Goal: Information Seeking & Learning: Learn about a topic

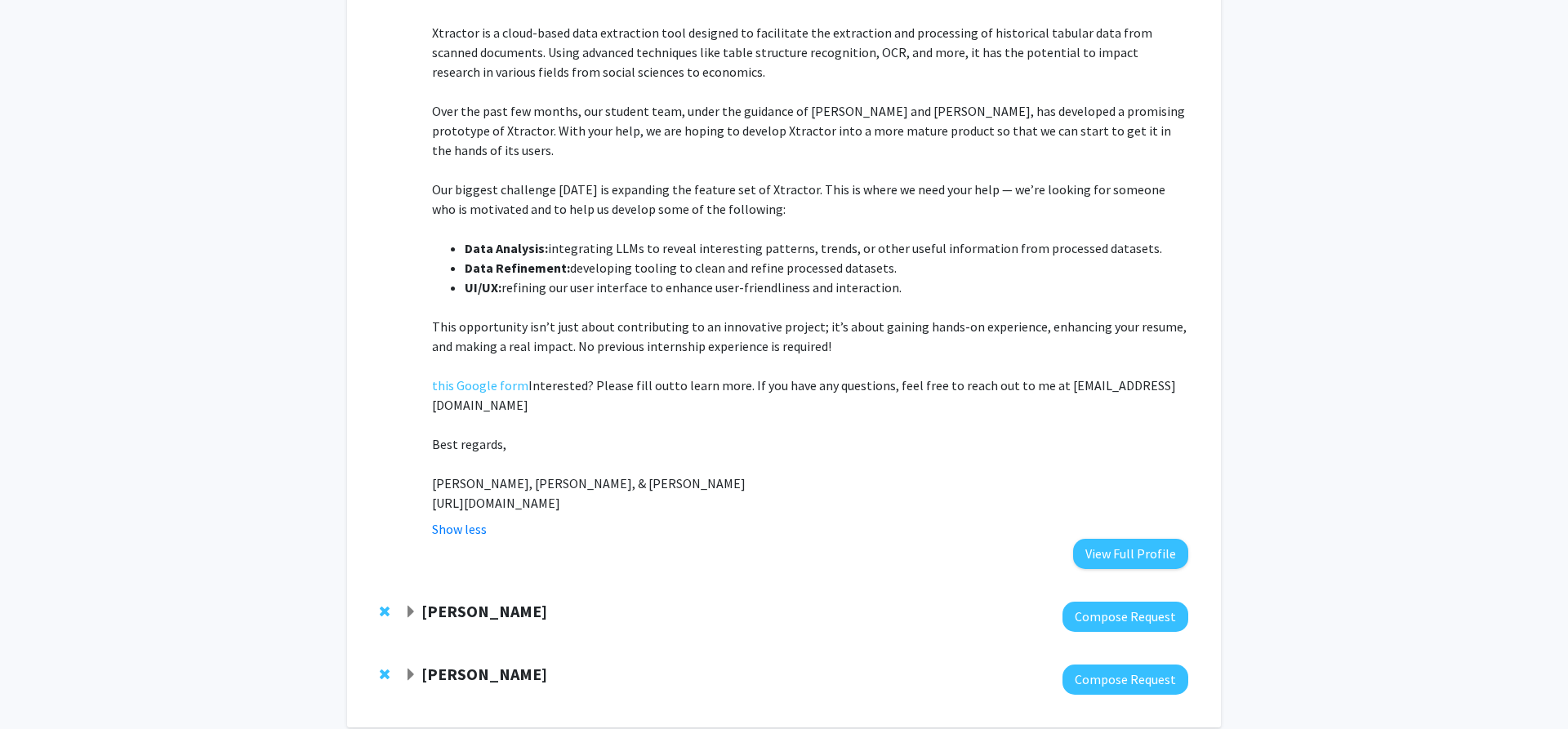
scroll to position [545, 0]
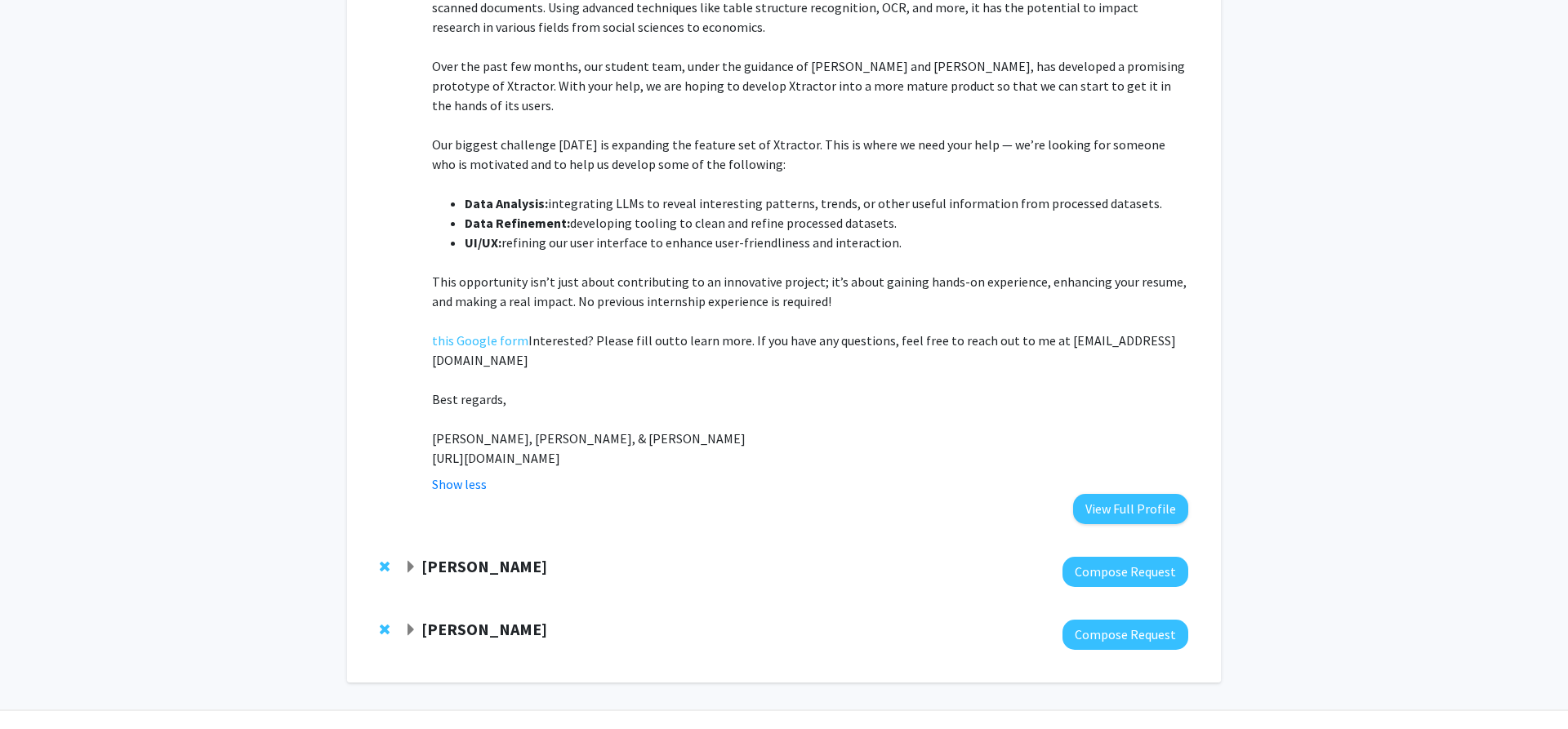
click at [519, 557] on strong "[PERSON_NAME]" at bounding box center [484, 567] width 126 height 20
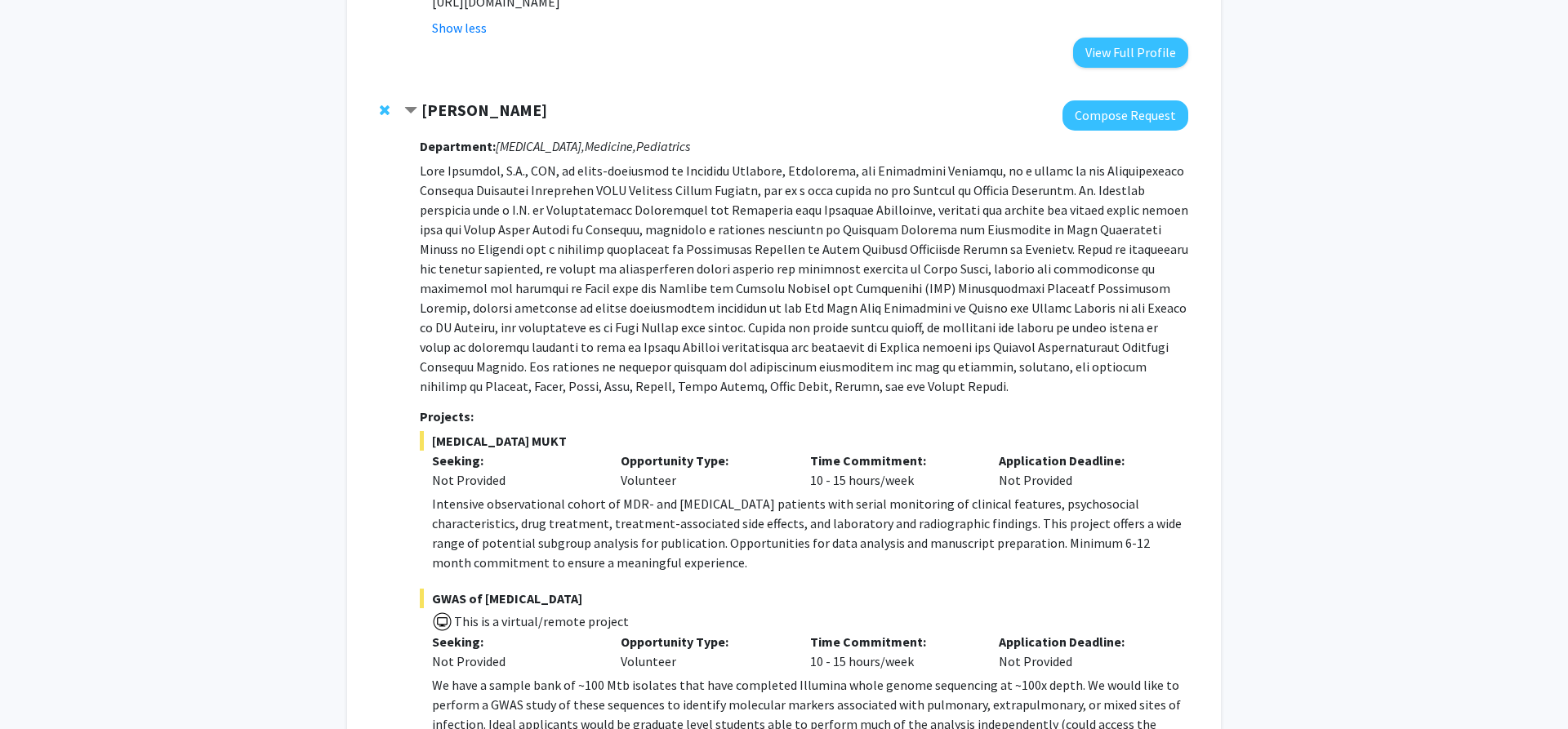
scroll to position [1045, 0]
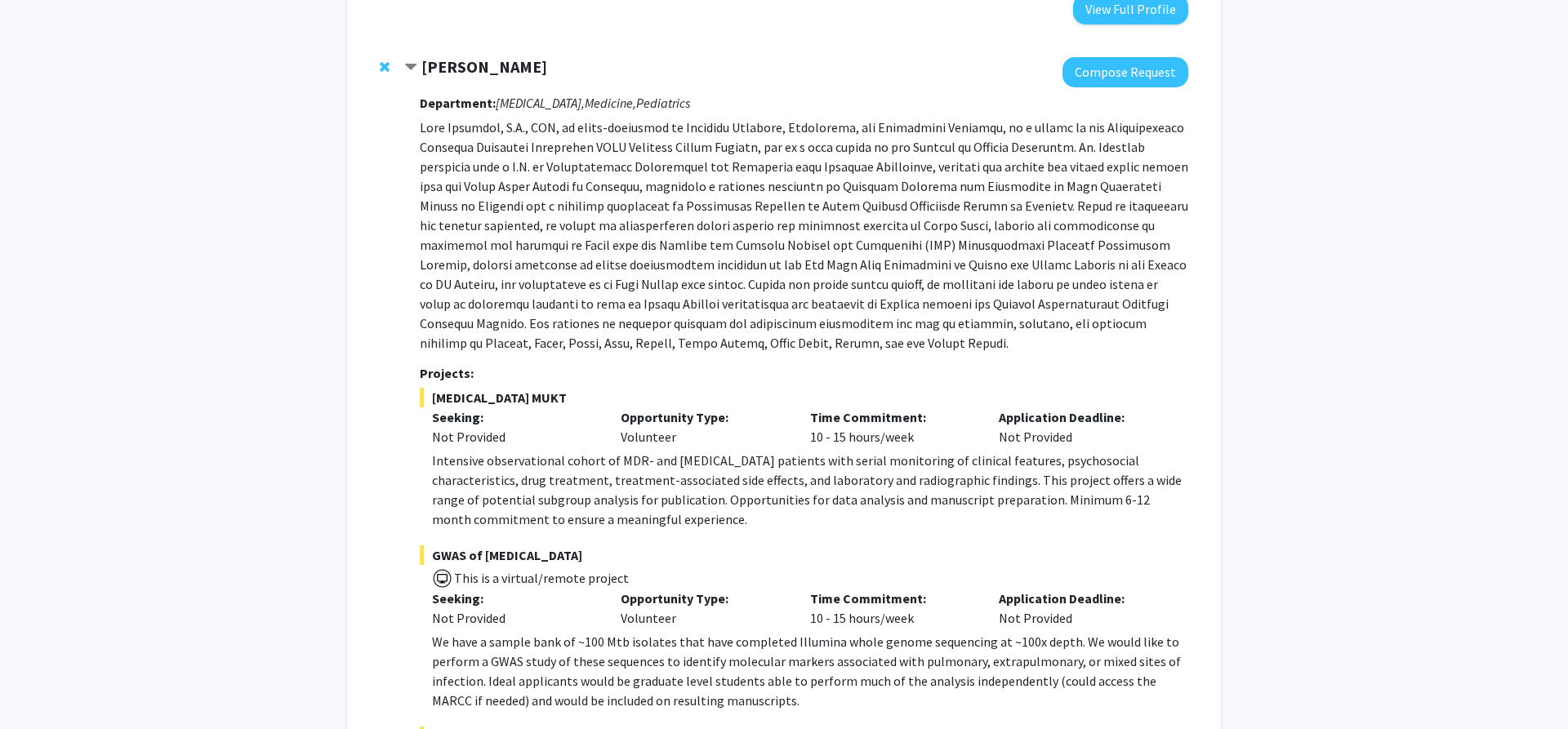
click at [845, 262] on p at bounding box center [804, 235] width 768 height 235
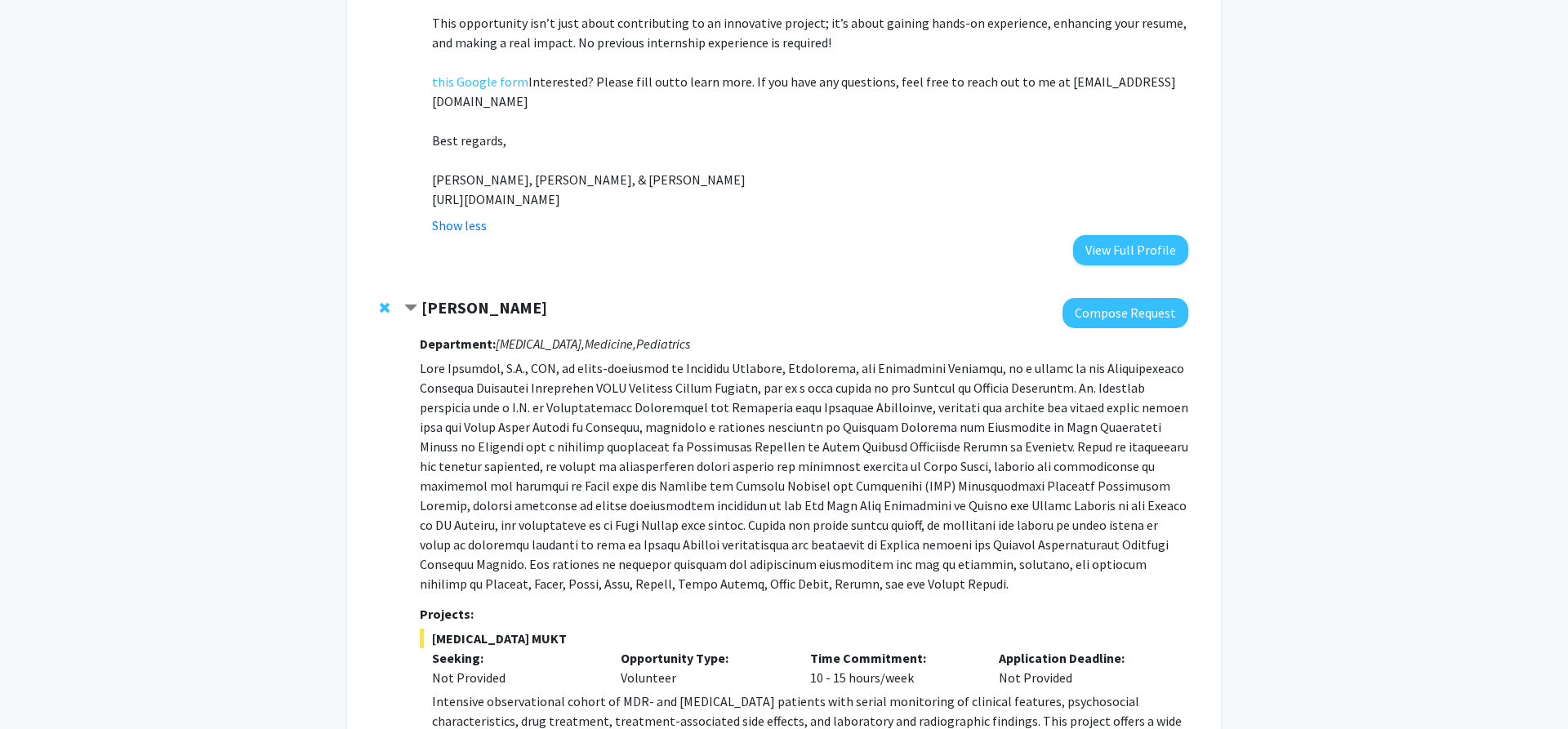
scroll to position [878, 0]
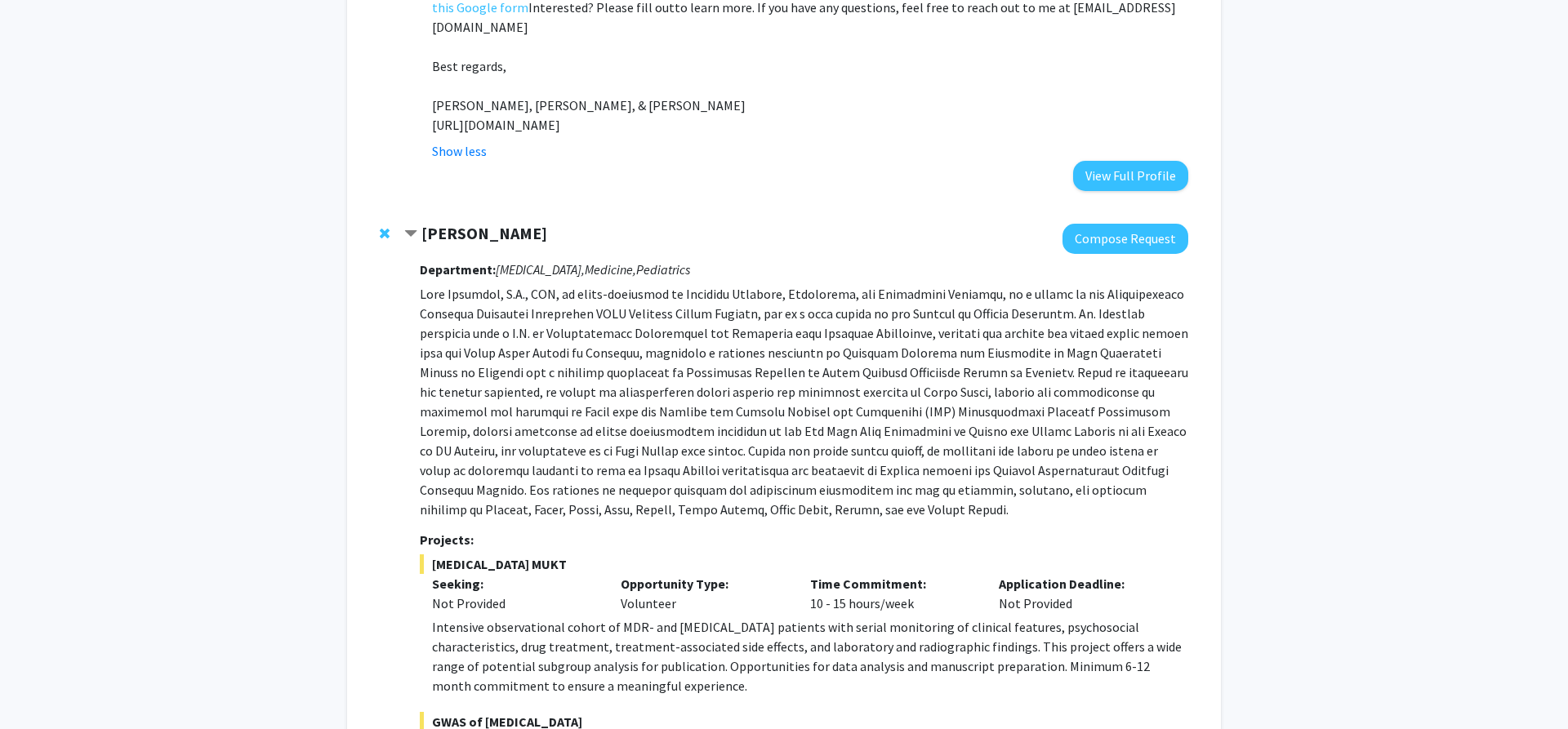
click at [502, 223] on strong "[PERSON_NAME]" at bounding box center [484, 233] width 126 height 20
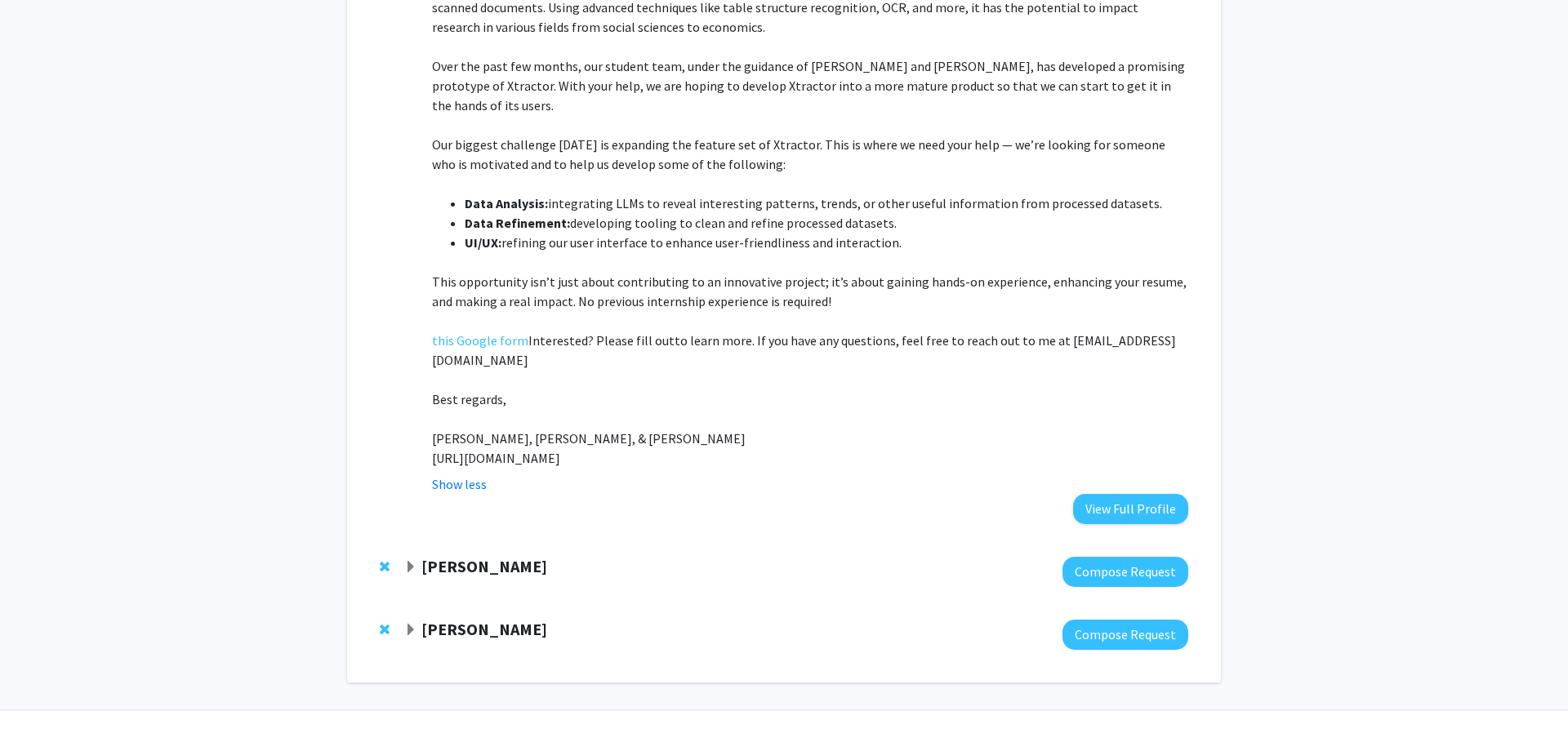
scroll to position [45, 0]
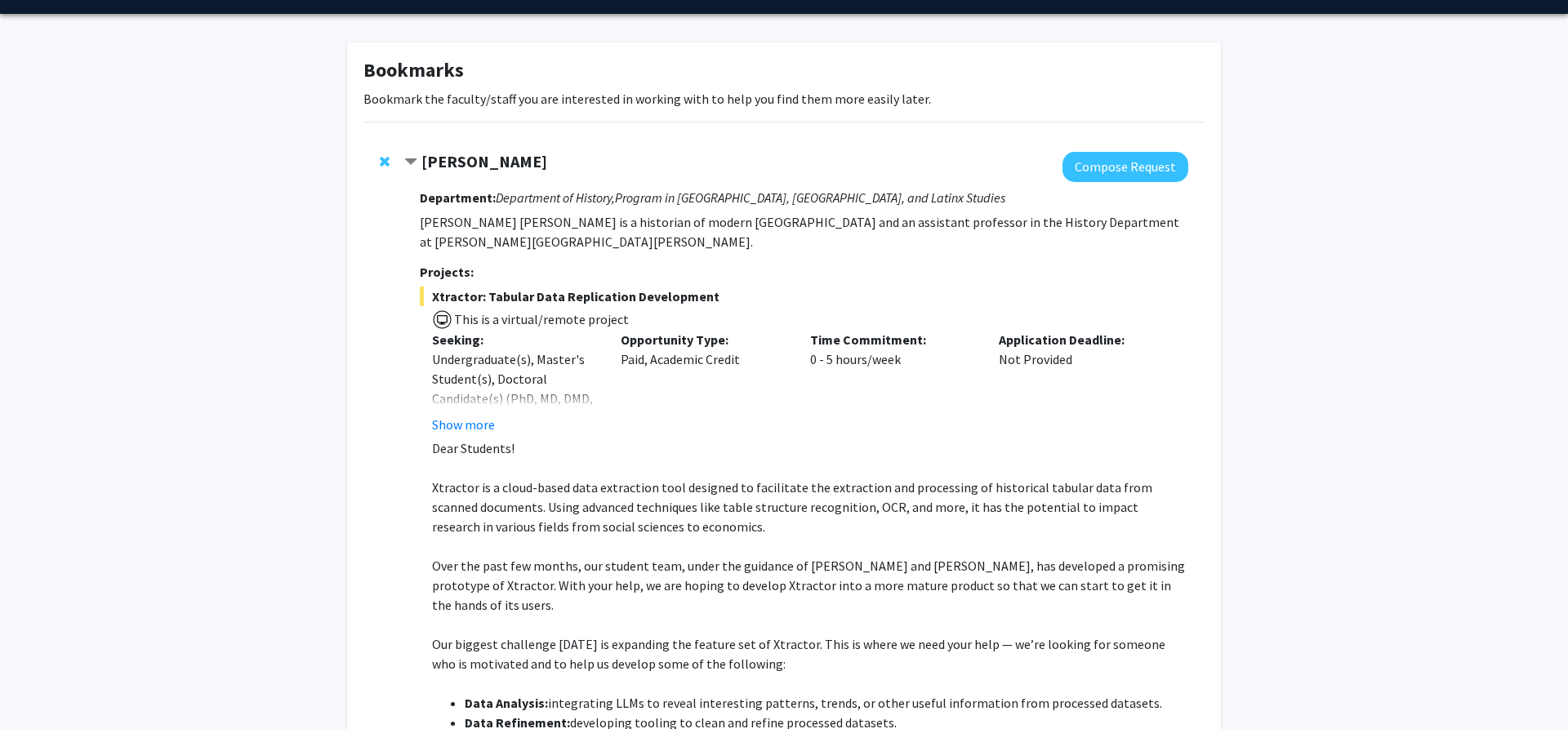
click at [416, 159] on span "Contract Casey Lurtz Bookmark" at bounding box center [411, 162] width 13 height 13
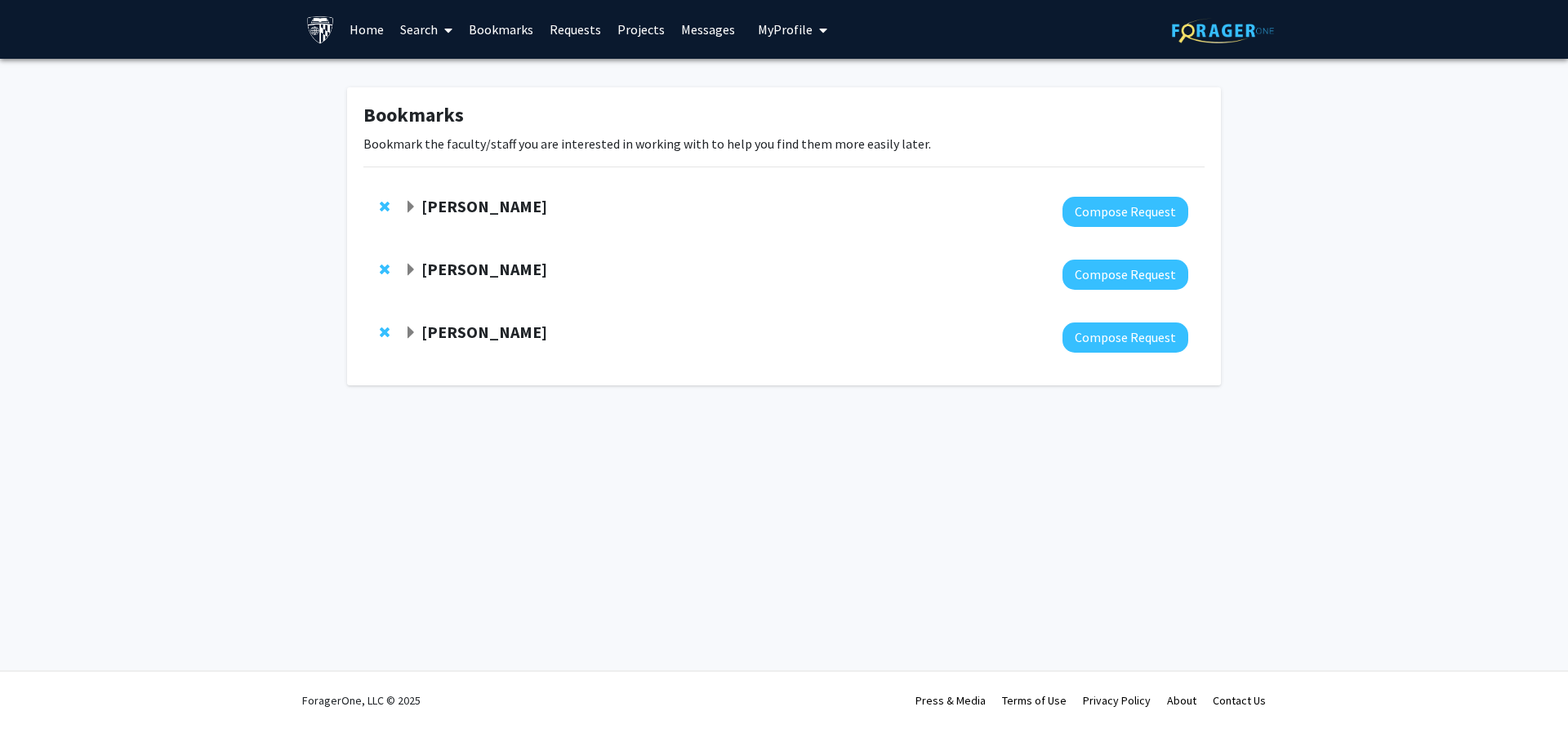
click at [530, 276] on strong "[PERSON_NAME]" at bounding box center [484, 269] width 126 height 20
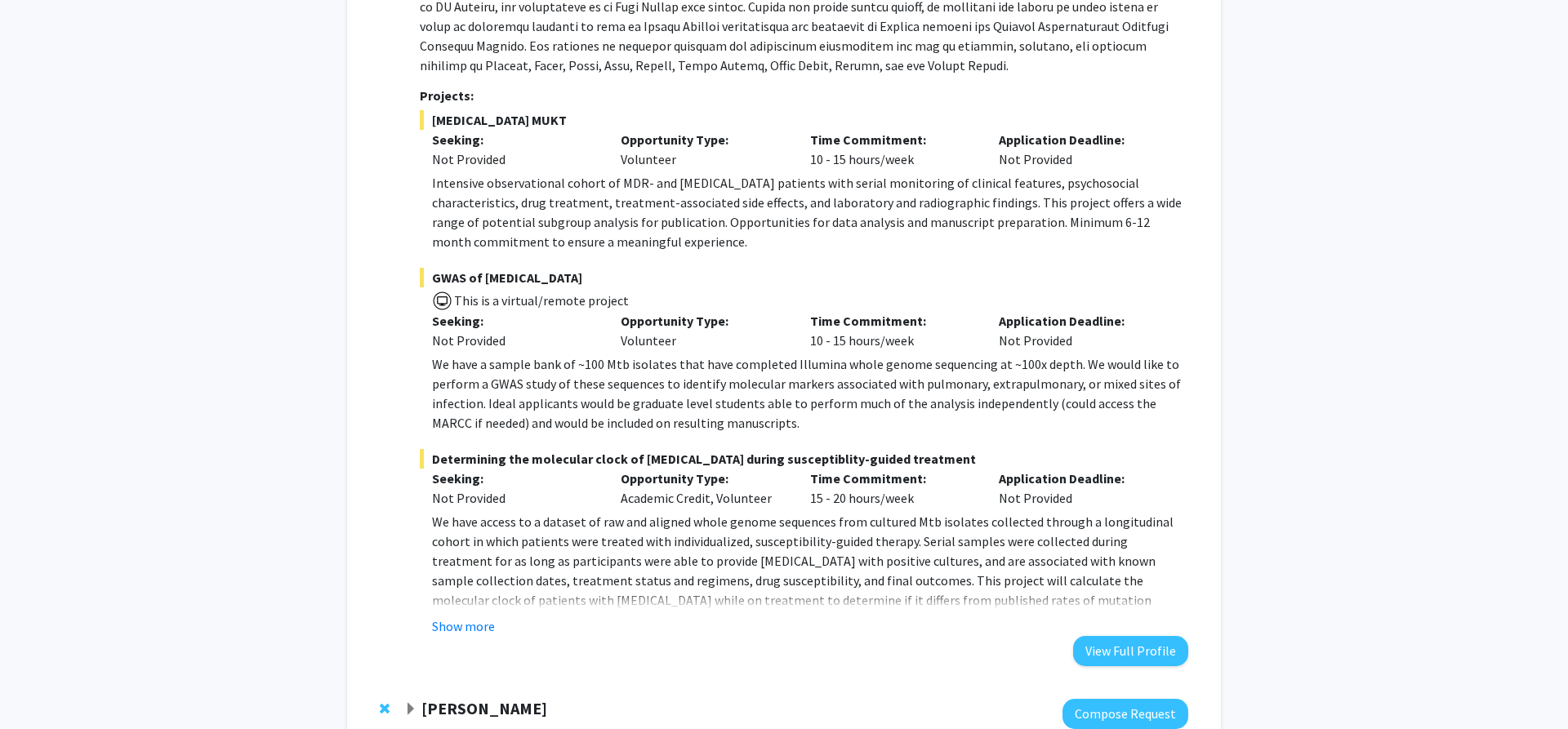
scroll to position [500, 0]
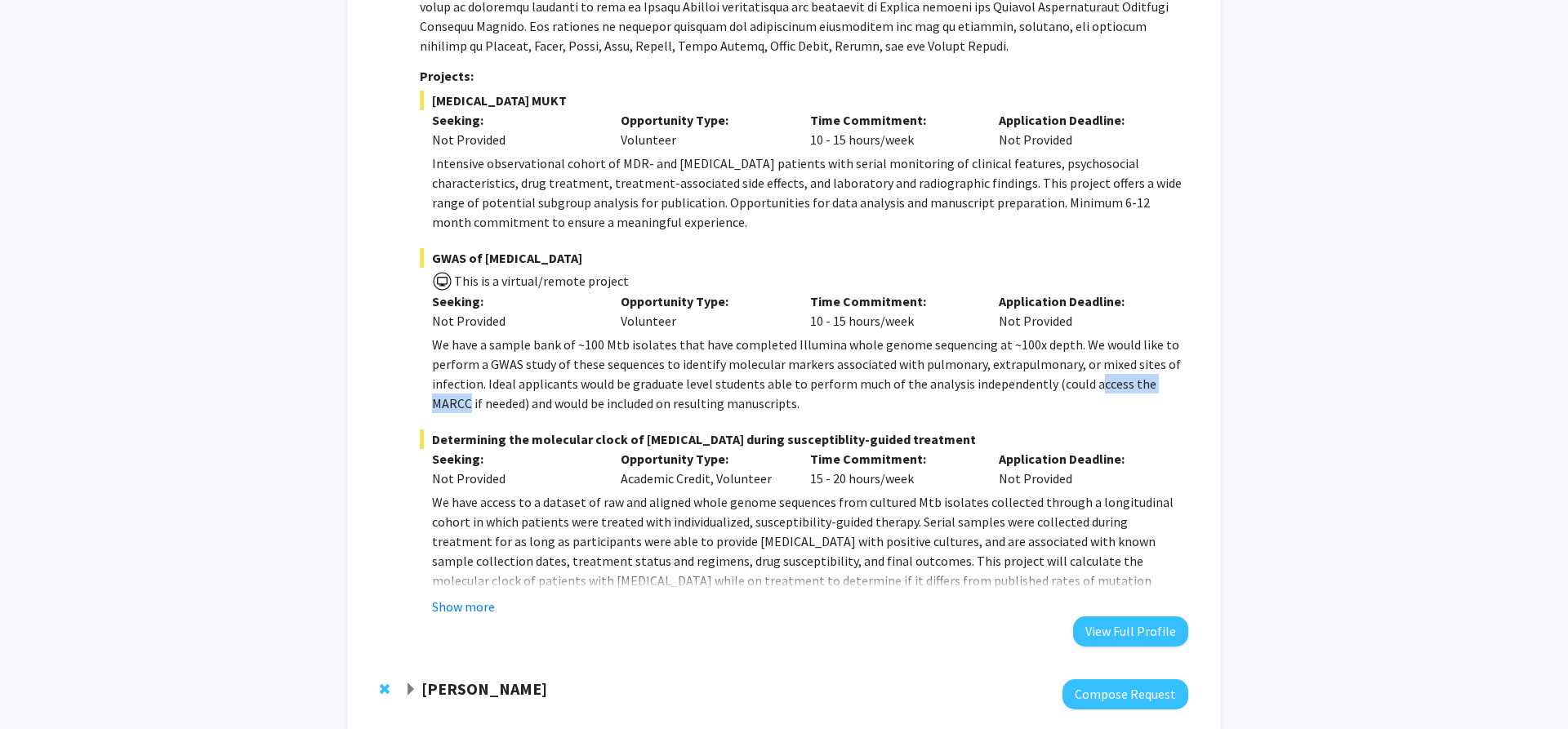
drag, startPoint x: 1085, startPoint y: 387, endPoint x: 1175, endPoint y: 380, distance: 90.3
click at [1175, 380] on p "We have a sample bank of ~100 Mtb isolates that have completed Illumina whole g…" at bounding box center [810, 374] width 756 height 79
click at [1161, 388] on p "We have a sample bank of ~100 Mtb isolates that have completed Illumina whole g…" at bounding box center [810, 374] width 756 height 79
drag, startPoint x: 1083, startPoint y: 384, endPoint x: 1178, endPoint y: 383, distance: 95.0
click at [1178, 383] on p "We have a sample bank of ~100 Mtb isolates that have completed Illumina whole g…" at bounding box center [810, 374] width 756 height 79
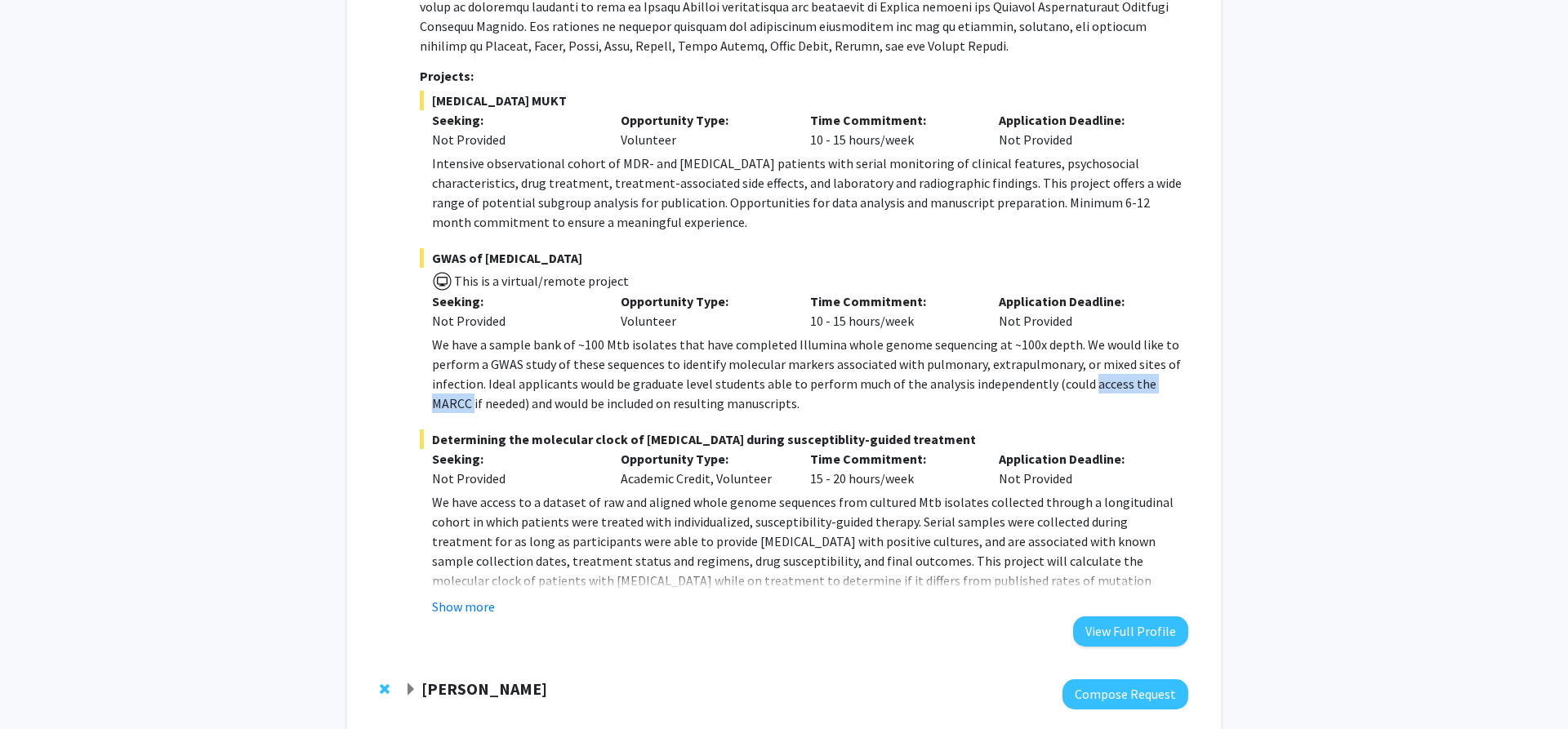
copy p "access the MARCC"
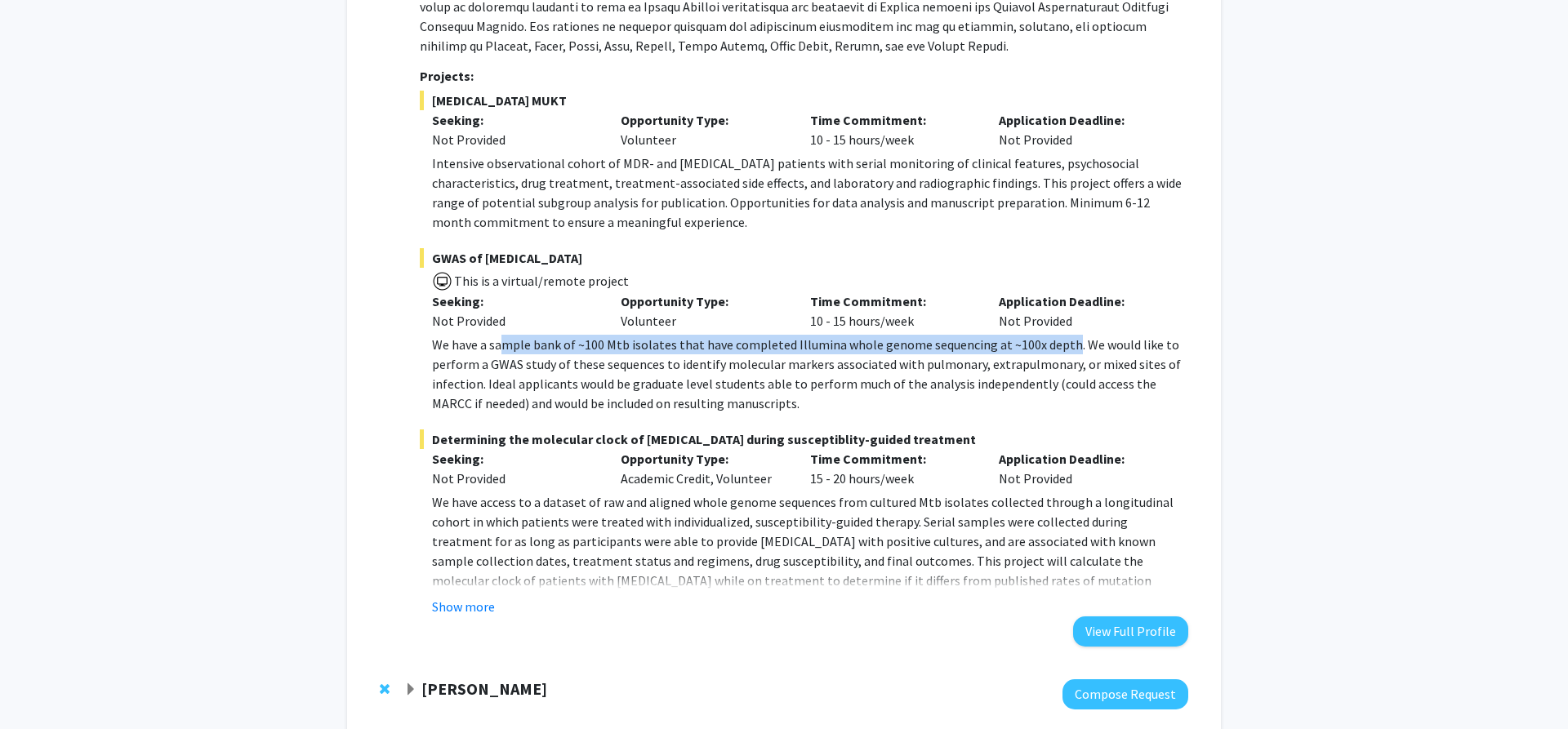
drag, startPoint x: 500, startPoint y: 345, endPoint x: 1063, endPoint y: 343, distance: 563.0
click at [1063, 343] on p "We have a sample bank of ~100 Mtb isolates that have completed Illumina whole g…" at bounding box center [810, 374] width 756 height 79
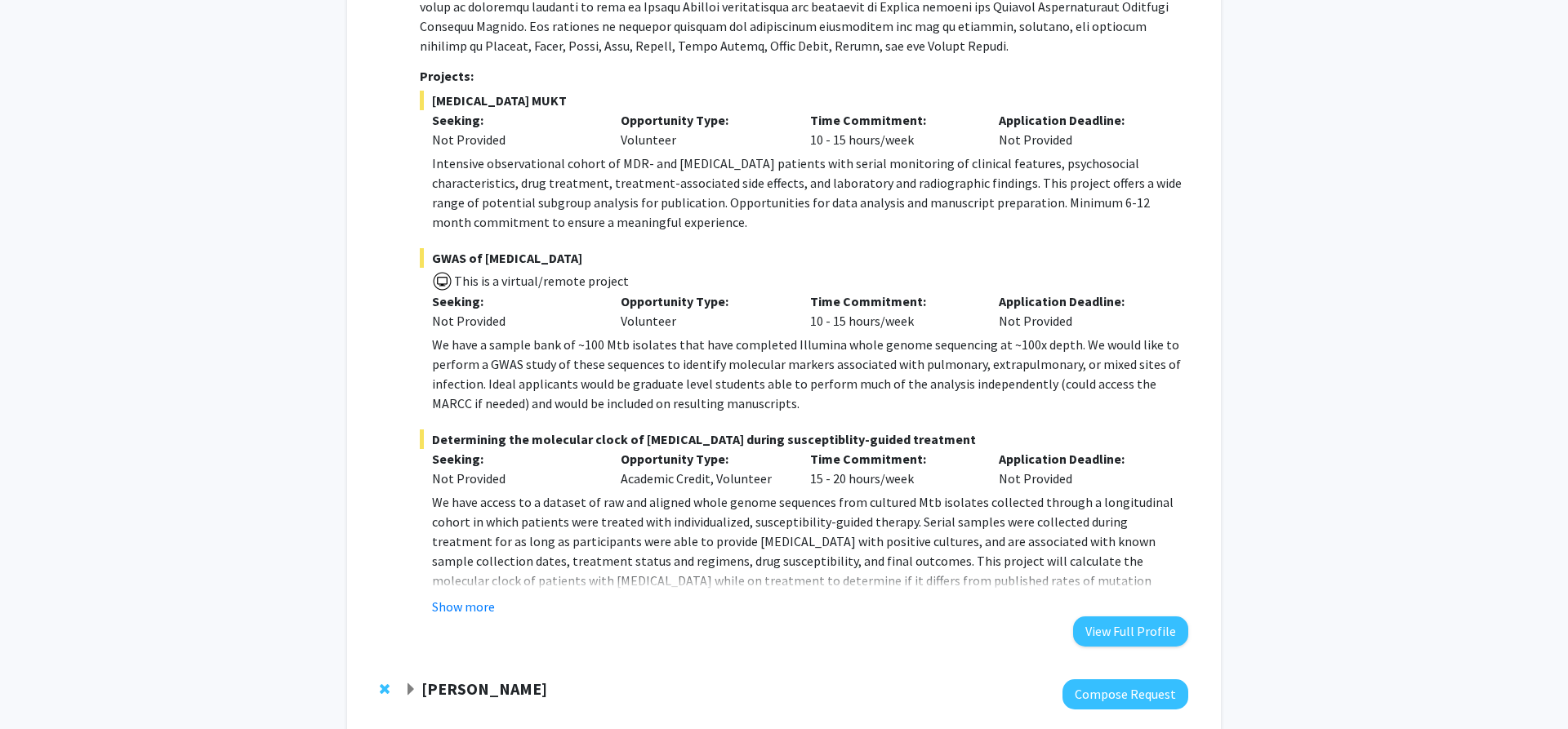
click at [607, 370] on p "We have a sample bank of ~100 Mtb isolates that have completed Illumina whole g…" at bounding box center [810, 374] width 756 height 79
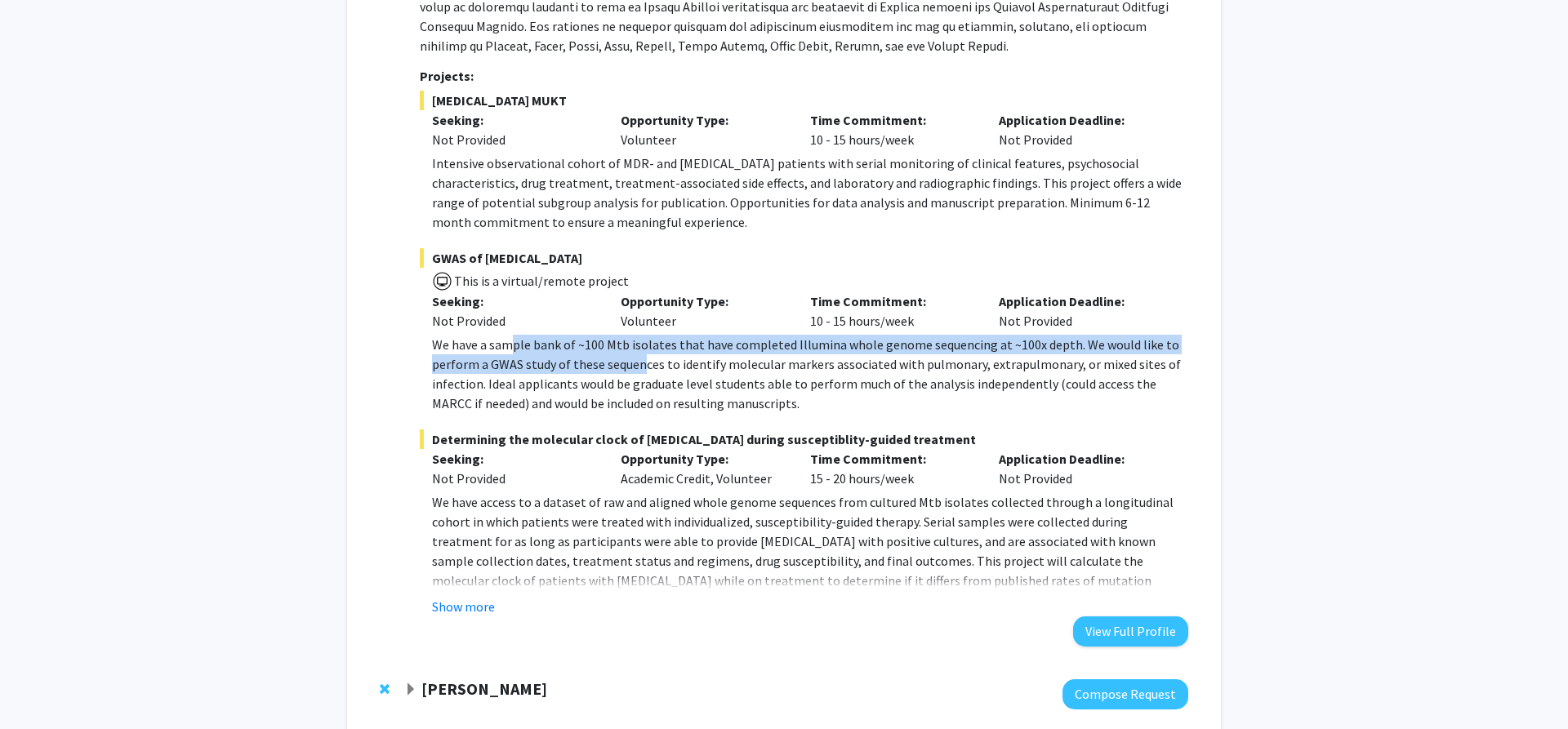
drag, startPoint x: 511, startPoint y: 342, endPoint x: 644, endPoint y: 362, distance: 134.5
click at [644, 362] on p "We have a sample bank of ~100 Mtb isolates that have completed Illumina whole g…" at bounding box center [810, 374] width 756 height 79
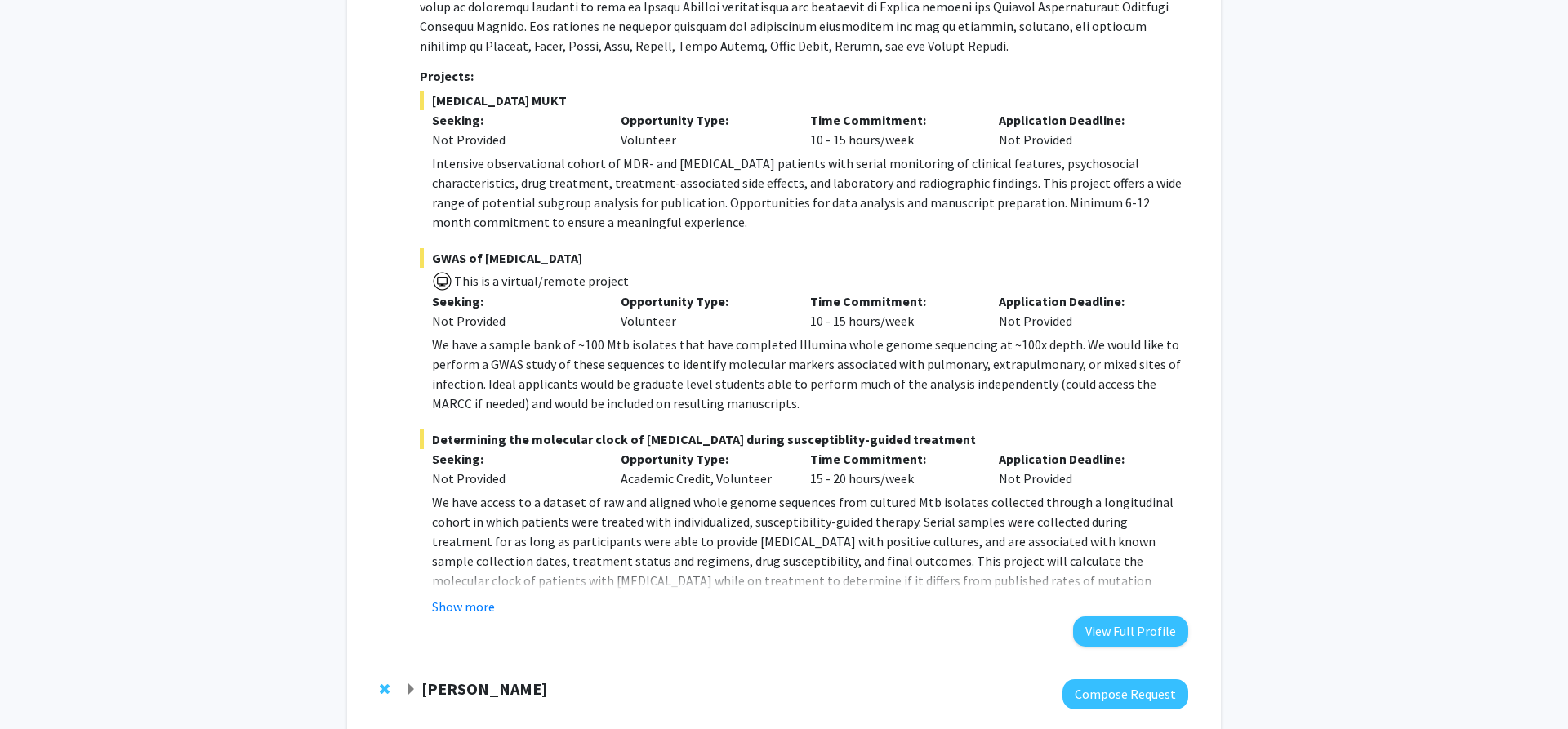
click at [566, 374] on p "We have a sample bank of ~100 Mtb isolates that have completed Illumina whole g…" at bounding box center [810, 374] width 756 height 79
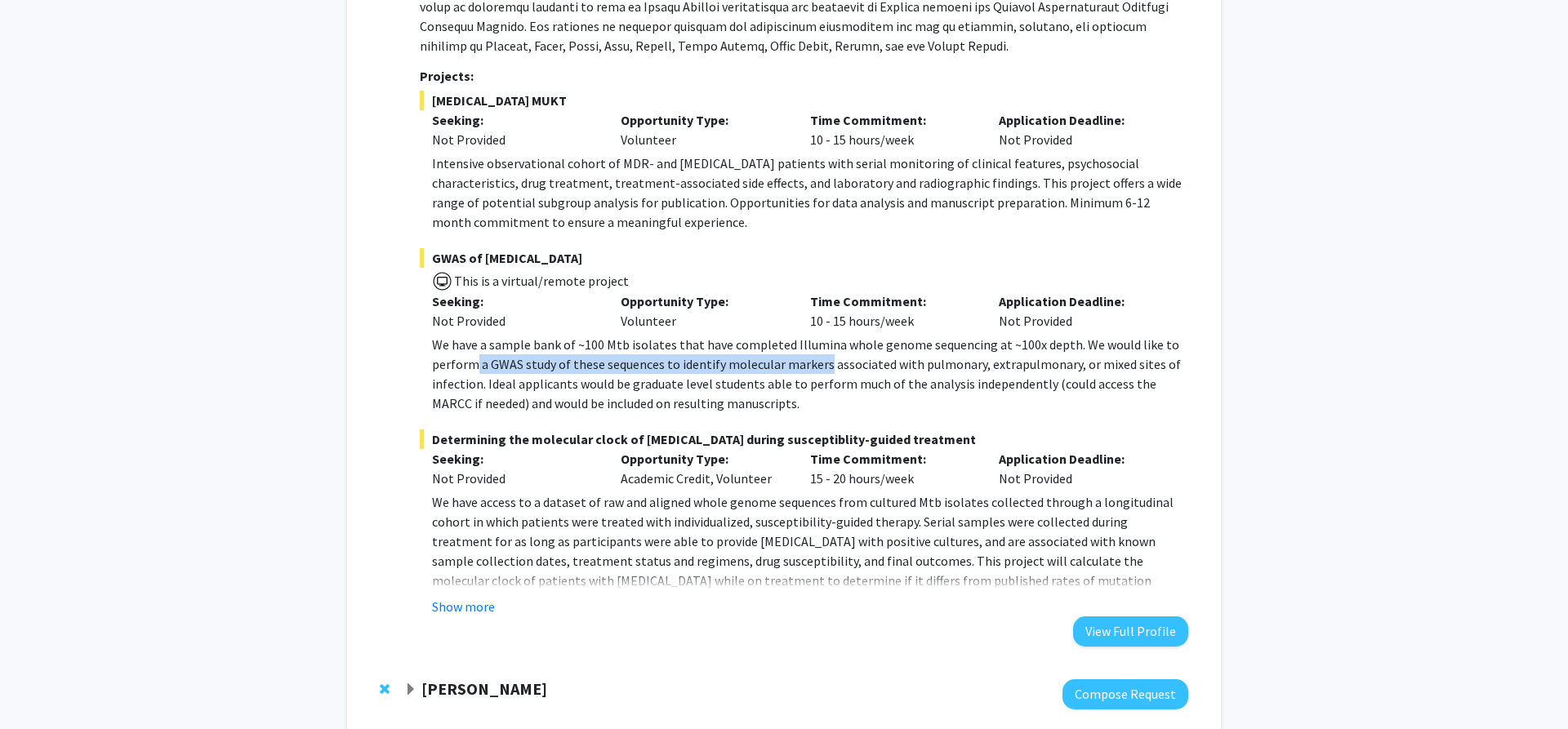
drag, startPoint x: 494, startPoint y: 362, endPoint x: 822, endPoint y: 365, distance: 328.0
click at [822, 365] on p "We have a sample bank of ~100 Mtb isolates that have completed Illumina whole g…" at bounding box center [810, 374] width 756 height 79
copy p "a GWAS study of these sequences to identify molecular markers"
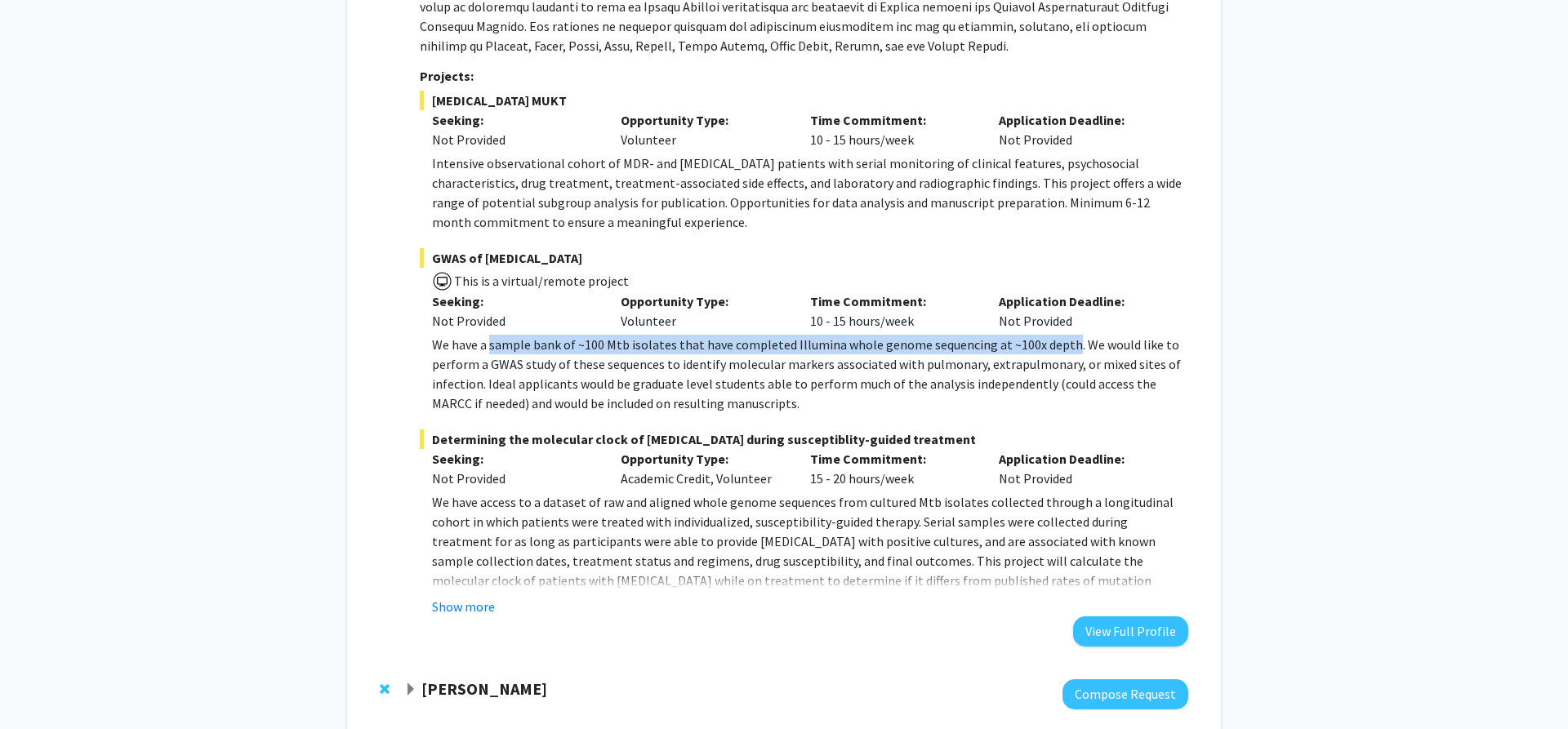
drag, startPoint x: 491, startPoint y: 341, endPoint x: 1064, endPoint y: 341, distance: 573.0
click at [1064, 341] on p "We have a sample bank of ~100 Mtb isolates that have completed Illumina whole g…" at bounding box center [810, 374] width 756 height 79
copy p "sample bank of ~100 Mtb isolates that have completed Illumina whole genome sequ…"
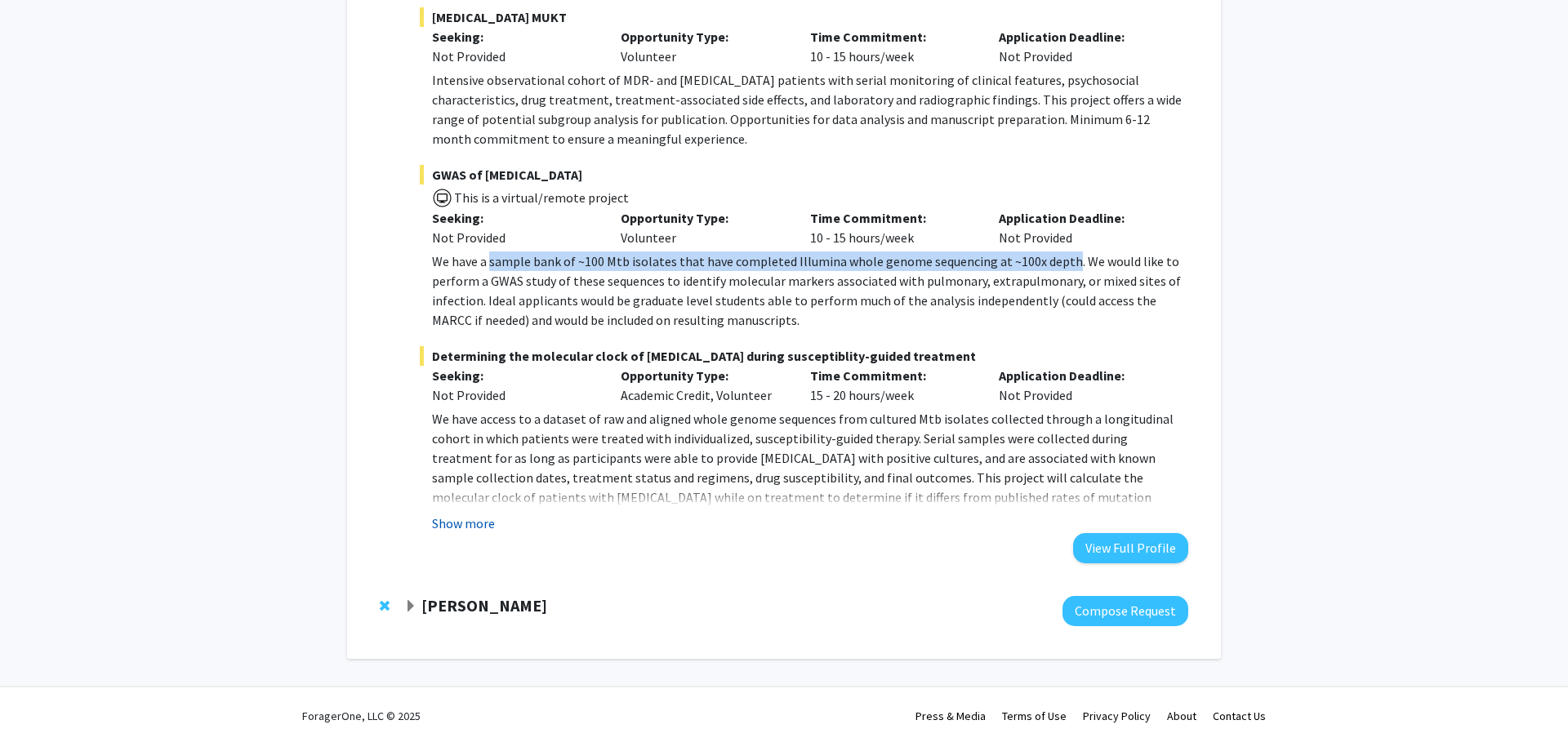
click at [475, 521] on button "Show more" at bounding box center [463, 523] width 63 height 19
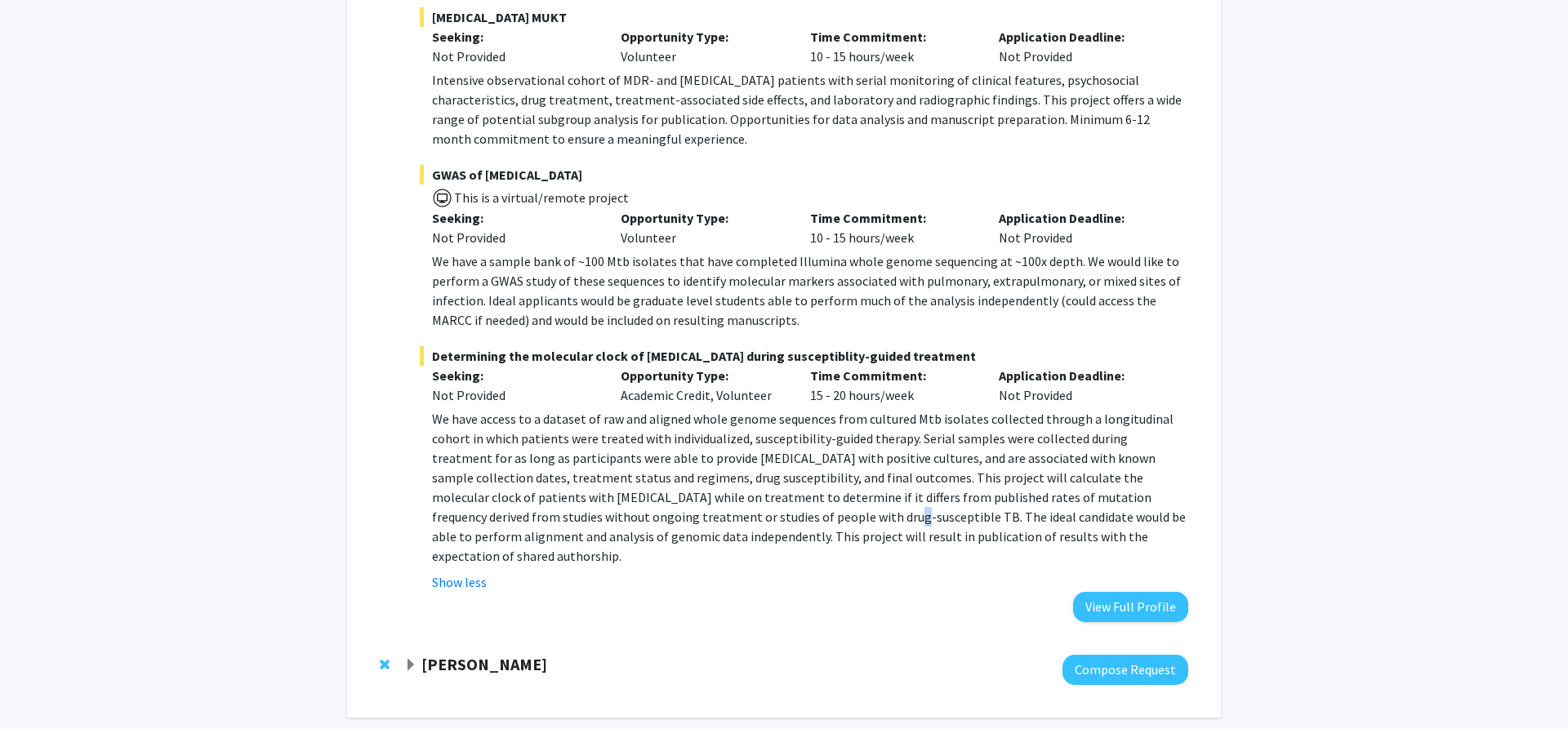
drag, startPoint x: 681, startPoint y: 515, endPoint x: 674, endPoint y: 521, distance: 9.2
click at [674, 521] on p "We have access to a dataset of raw and aligned whole genome sequences from cult…" at bounding box center [810, 487] width 756 height 157
click at [673, 521] on p "We have access to a dataset of raw and aligned whole genome sequences from cult…" at bounding box center [810, 487] width 756 height 157
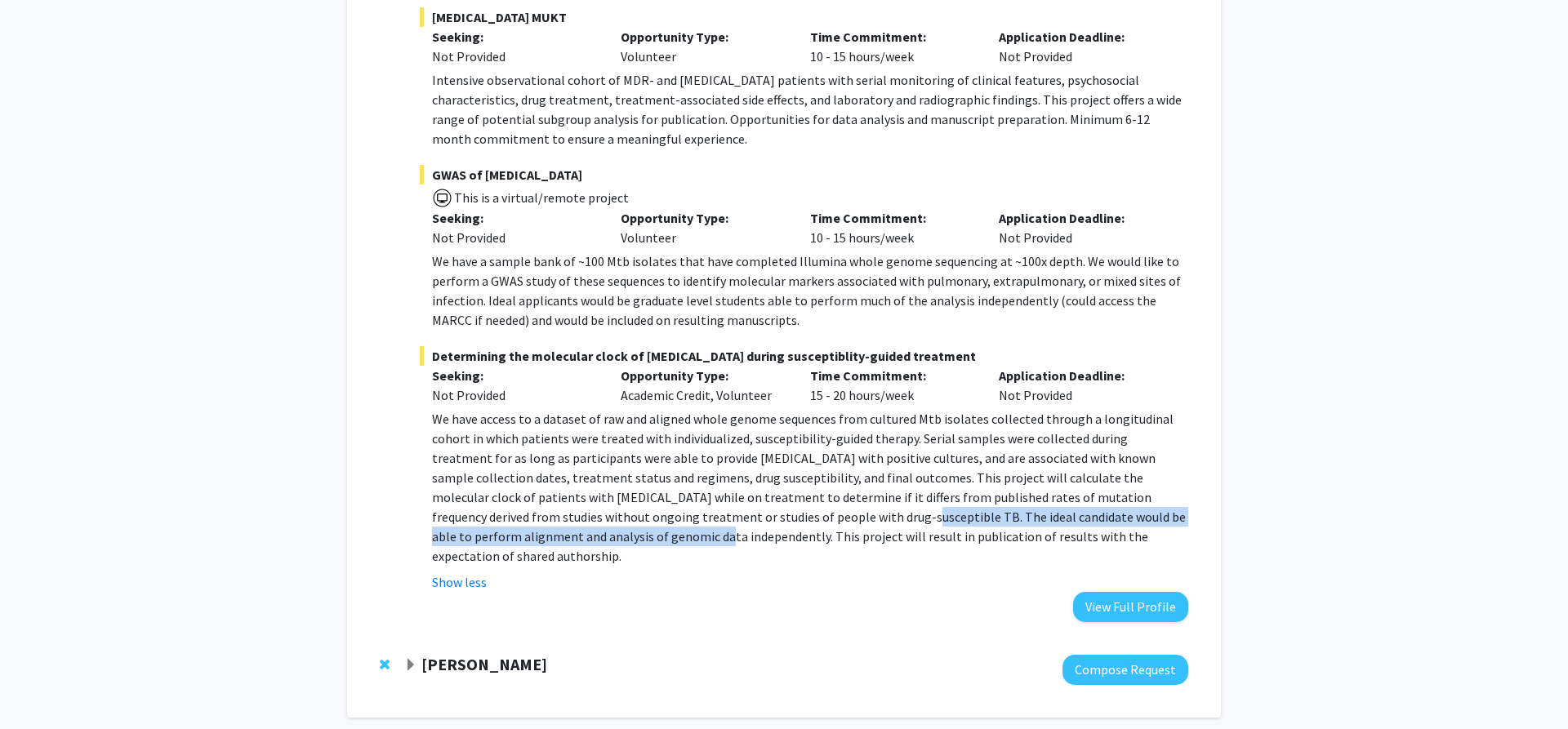
drag, startPoint x: 684, startPoint y: 513, endPoint x: 512, endPoint y: 531, distance: 172.9
click at [512, 531] on p "We have access to a dataset of raw and aligned whole genome sequences from cult…" at bounding box center [810, 487] width 756 height 157
copy p "The ideal candidate would be able to perform alignment and analysis of genomic …"
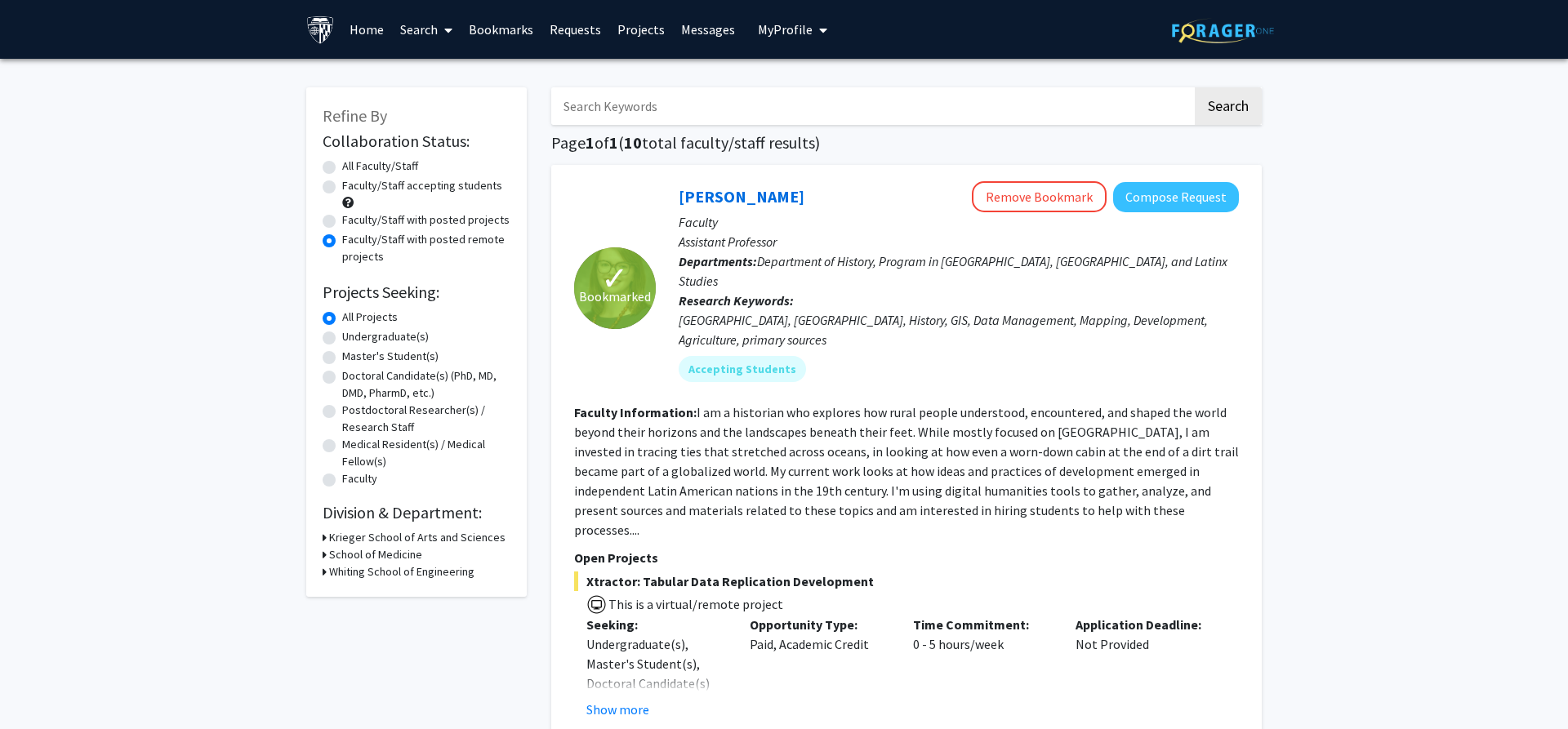
scroll to position [1759, 0]
